Goal: Information Seeking & Learning: Learn about a topic

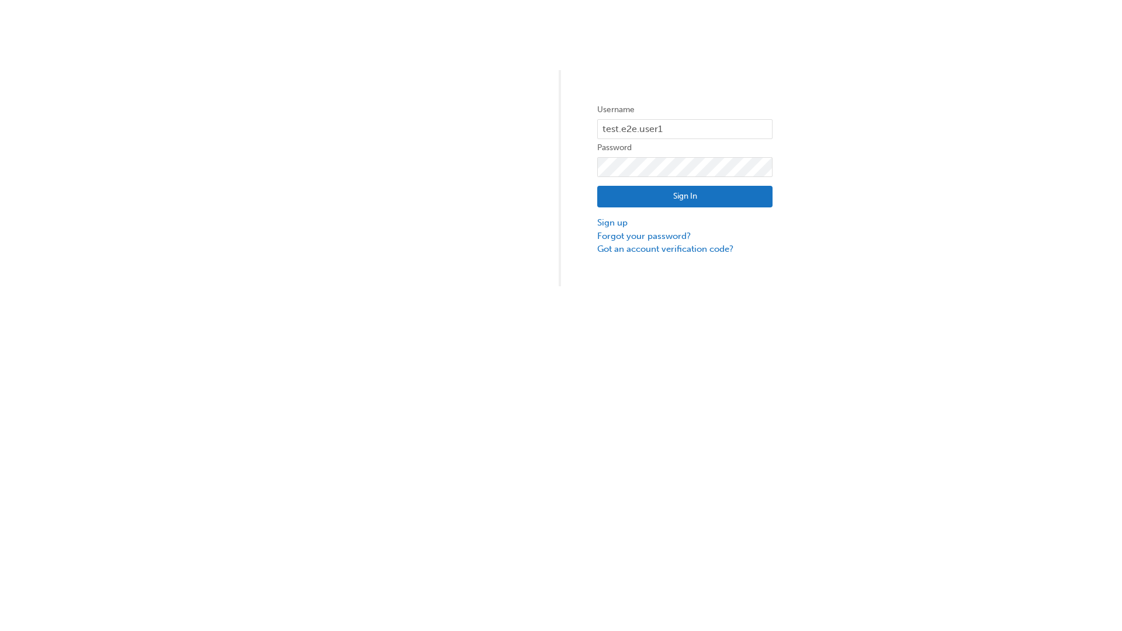
type input "test.e2e.user1"
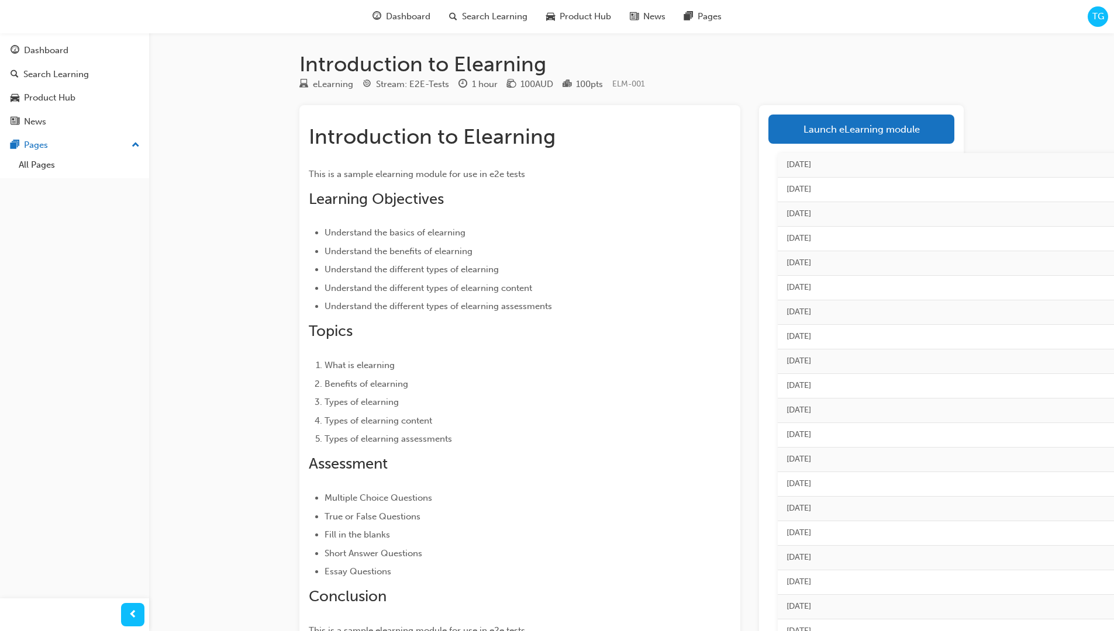
scroll to position [124, 0]
